Goal: Task Accomplishment & Management: Use online tool/utility

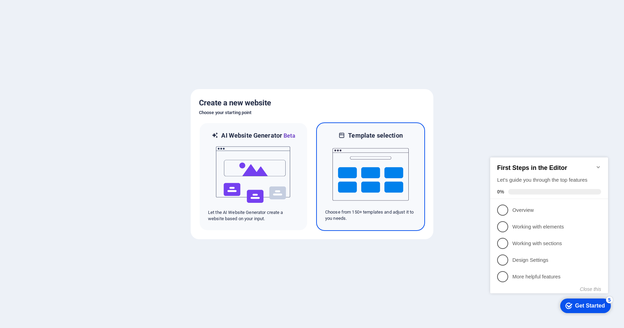
click at [353, 155] on img at bounding box center [371, 174] width 76 height 69
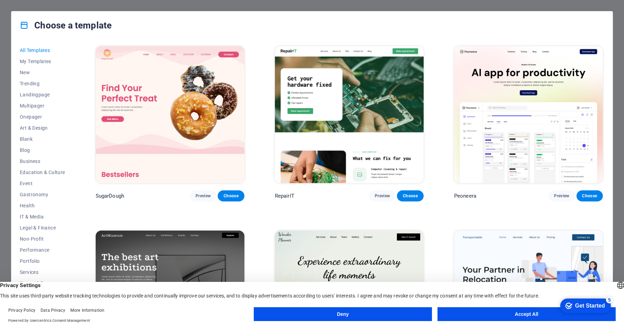
click at [547, 316] on button "Accept All" at bounding box center [527, 314] width 178 height 14
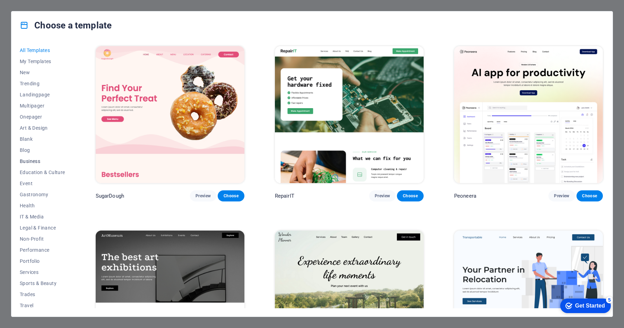
click at [32, 159] on span "Business" at bounding box center [42, 162] width 45 height 6
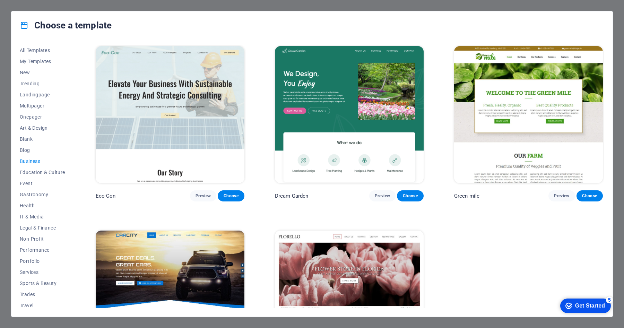
scroll to position [14, 0]
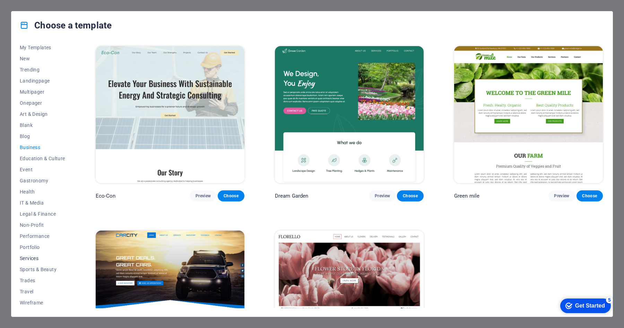
click at [38, 258] on span "Services" at bounding box center [42, 259] width 45 height 6
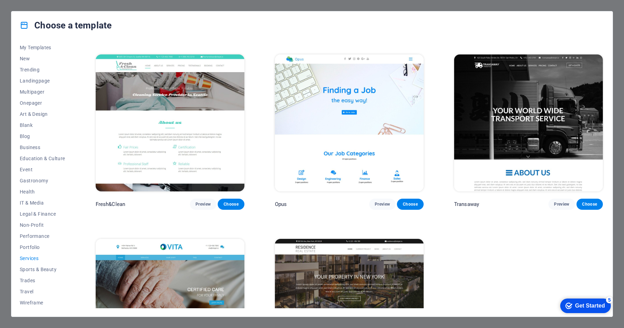
scroll to position [995, 0]
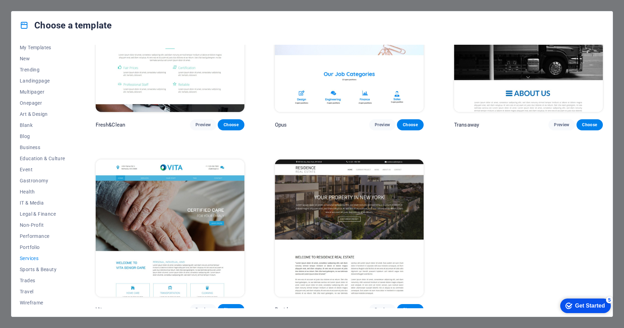
click at [516, 2] on div "Choose a template All Templates My Templates New Trending Landingpage Multipage…" at bounding box center [312, 164] width 624 height 328
click at [2, 31] on div "Choose a template All Templates My Templates New Trending Landingpage Multipage…" at bounding box center [312, 164] width 624 height 328
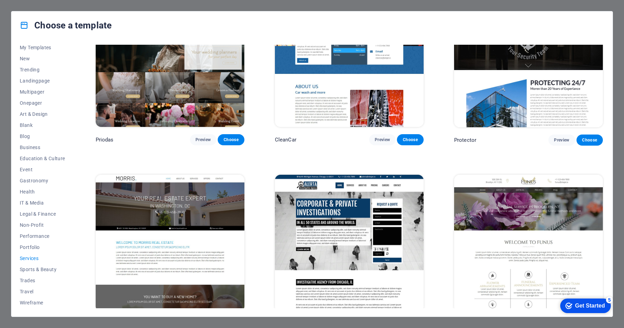
scroll to position [620, 0]
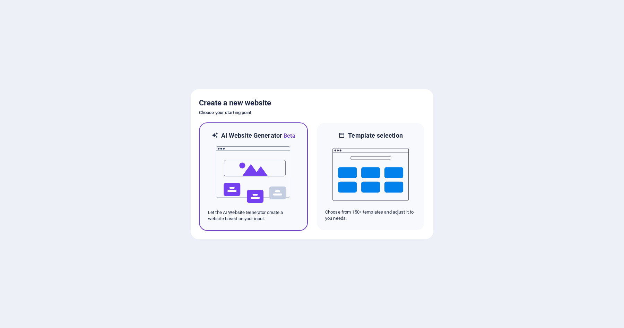
click at [256, 159] on img at bounding box center [253, 174] width 76 height 69
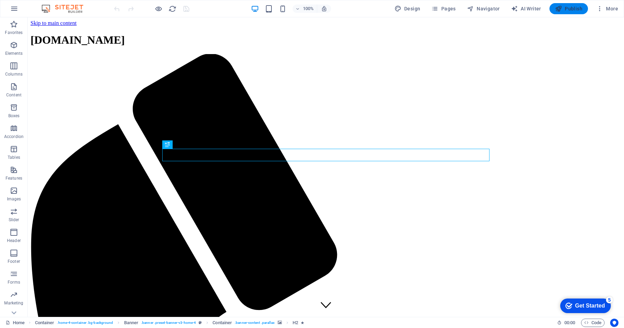
click at [569, 11] on span "Publish" at bounding box center [568, 8] width 27 height 7
